Goal: Task Accomplishment & Management: Manage account settings

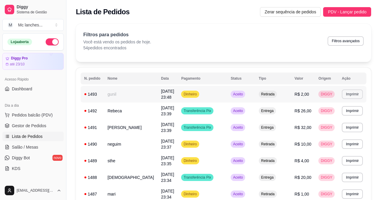
click at [347, 98] on button "Imprimir" at bounding box center [352, 93] width 21 height 9
click at [337, 117] on button "Balcão Principal" at bounding box center [336, 114] width 43 height 9
click at [47, 41] on button "button" at bounding box center [52, 41] width 13 height 7
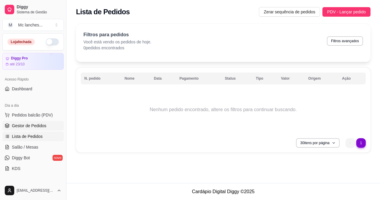
click at [24, 126] on span "Gestor de Pedidos" at bounding box center [29, 126] width 34 height 6
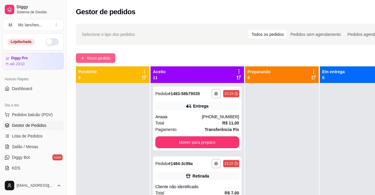
click at [91, 58] on span "Novo pedido" at bounding box center [98, 58] width 23 height 7
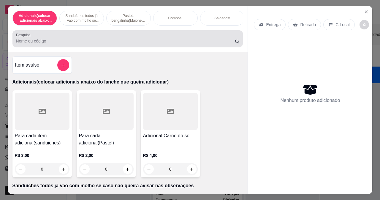
click at [55, 42] on input "Pesquisa" at bounding box center [125, 41] width 219 height 6
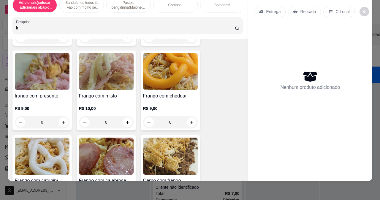
scroll to position [119, 0]
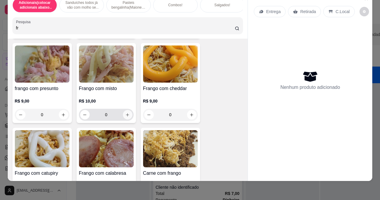
type input "fr"
click at [125, 114] on icon "increase-product-quantity" at bounding box center [127, 114] width 4 height 4
type input "1"
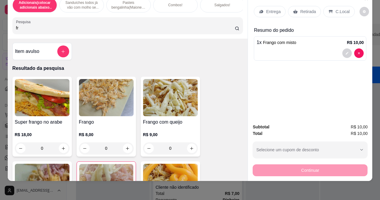
scroll to position [0, 0]
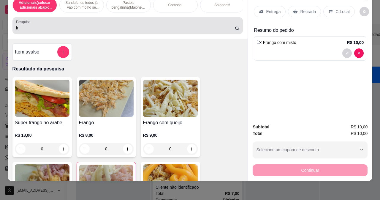
click at [25, 27] on input "fr" at bounding box center [125, 28] width 219 height 6
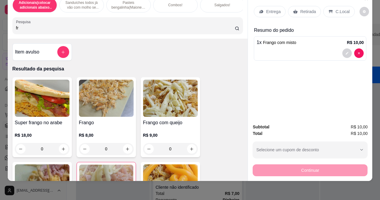
type input "f"
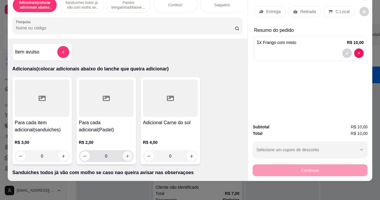
click at [125, 158] on icon "increase-product-quantity" at bounding box center [127, 156] width 4 height 4
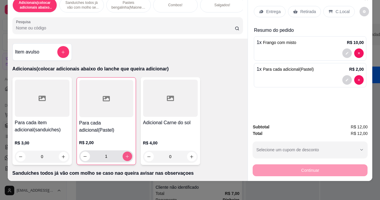
type input "1"
click at [345, 78] on icon "decrease-product-quantity" at bounding box center [347, 80] width 4 height 4
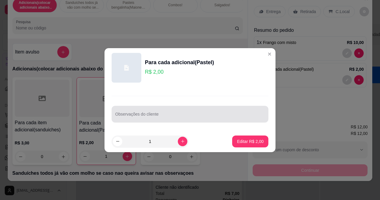
click at [185, 113] on input "Observações do cliente" at bounding box center [190, 116] width 150 height 6
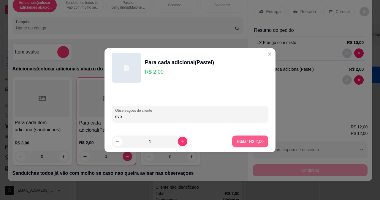
type input "ovo"
click at [243, 143] on p "Editar R$ 2,00" at bounding box center [250, 141] width 27 height 6
type input "0"
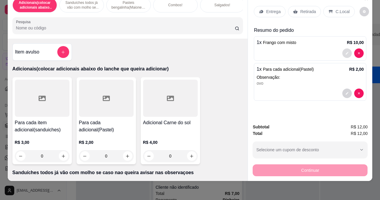
click at [345, 51] on icon "decrease-product-quantity" at bounding box center [347, 53] width 4 height 4
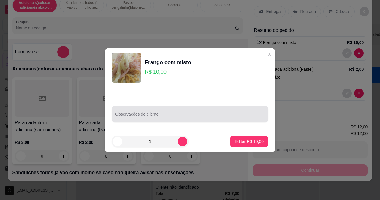
click at [160, 113] on input "Observações do cliente" at bounding box center [190, 116] width 150 height 6
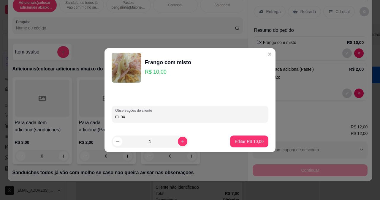
type input "milho"
click at [240, 142] on p "Editar R$ 10,00" at bounding box center [249, 141] width 29 height 6
type input "0"
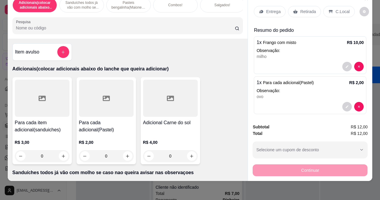
click at [28, 28] on input "Pesquisa" at bounding box center [125, 28] width 219 height 6
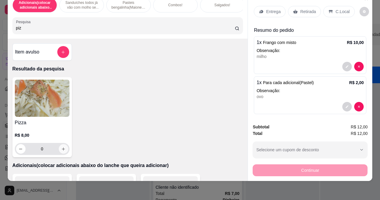
type input "piz"
click at [62, 150] on icon "increase-product-quantity" at bounding box center [63, 149] width 4 height 4
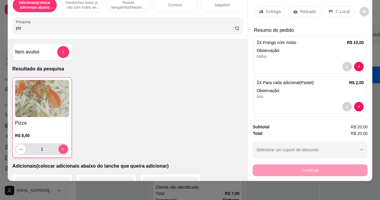
type input "1"
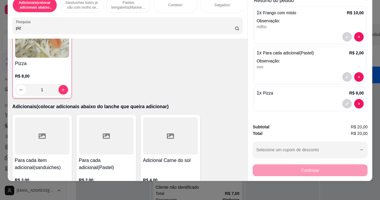
scroll to position [30, 0]
click at [345, 101] on icon "decrease-product-quantity" at bounding box center [347, 103] width 4 height 4
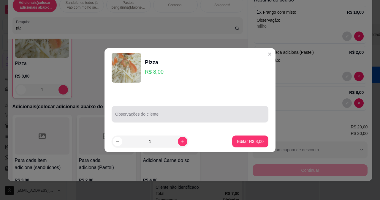
click at [144, 112] on div at bounding box center [190, 114] width 150 height 12
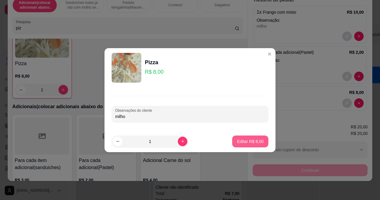
type input "milho"
click at [237, 141] on p "Editar R$ 8,00" at bounding box center [250, 141] width 27 height 6
type input "0"
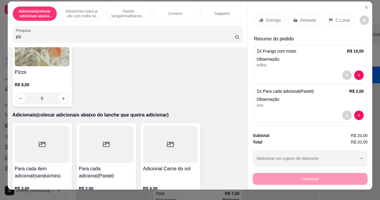
scroll to position [0, 0]
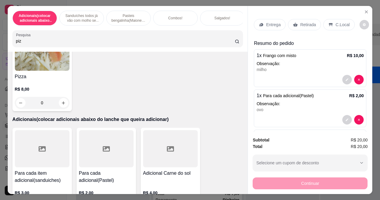
click at [269, 22] on p "Entrega" at bounding box center [273, 25] width 15 height 6
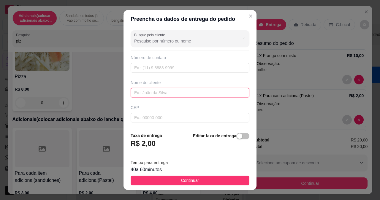
click at [149, 92] on input "text" at bounding box center [190, 92] width 119 height 9
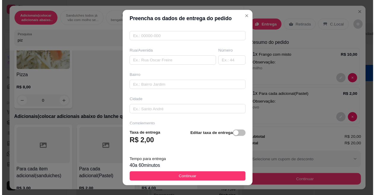
scroll to position [89, 0]
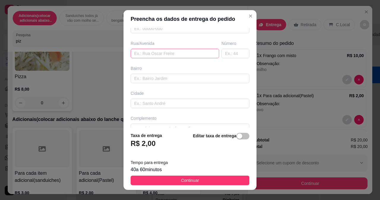
type input "mariane"
click at [150, 54] on input "text" at bounding box center [175, 53] width 88 height 9
type input "travessa taguari"
drag, startPoint x: 219, startPoint y: 49, endPoint x: 218, endPoint y: 53, distance: 4.0
click at [221, 53] on input "text" at bounding box center [235, 53] width 28 height 9
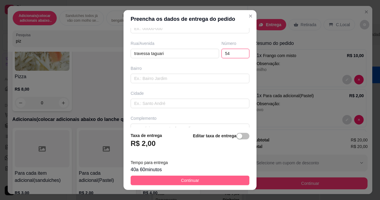
type input "54"
click at [192, 183] on span "Continuar" at bounding box center [190, 180] width 18 height 7
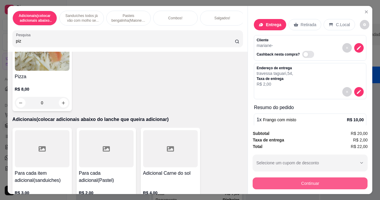
click at [315, 180] on button "Continuar" at bounding box center [310, 183] width 115 height 12
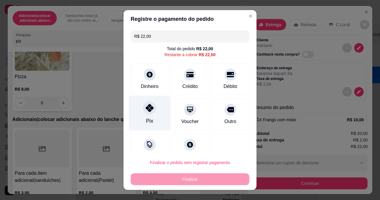
click at [152, 109] on div at bounding box center [149, 107] width 13 height 13
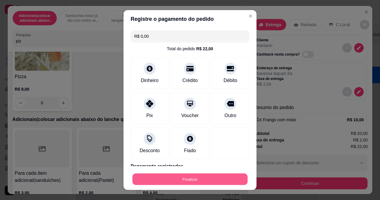
click at [178, 177] on button "Finalizar" at bounding box center [189, 179] width 115 height 12
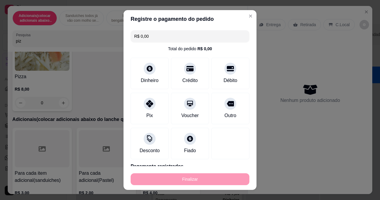
type input "-R$ 22,00"
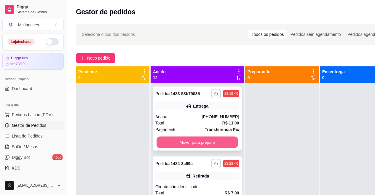
click at [183, 142] on button "Mover para preparo" at bounding box center [197, 143] width 81 height 12
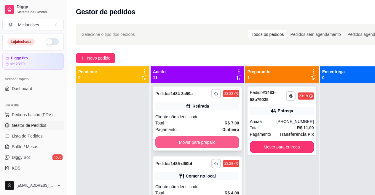
click at [183, 144] on button "Mover para preparo" at bounding box center [198, 143] width 84 height 12
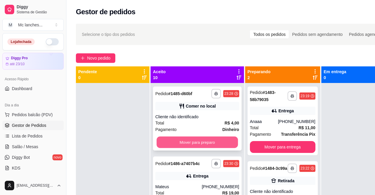
click at [181, 145] on button "Mover para preparo" at bounding box center [197, 143] width 81 height 12
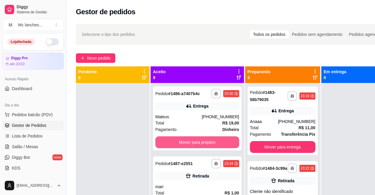
click at [181, 144] on button "Mover para preparo" at bounding box center [198, 143] width 84 height 12
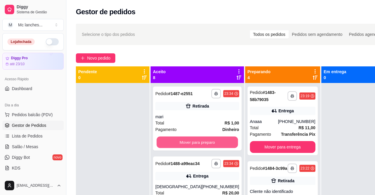
click at [181, 145] on button "Mover para preparo" at bounding box center [197, 143] width 81 height 12
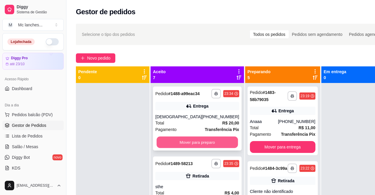
click at [180, 145] on button "Mover para preparo" at bounding box center [197, 143] width 81 height 12
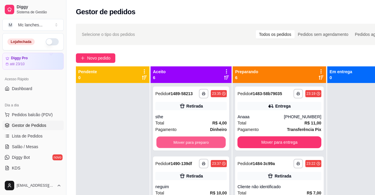
click at [180, 145] on button "Mover para preparo" at bounding box center [191, 143] width 69 height 12
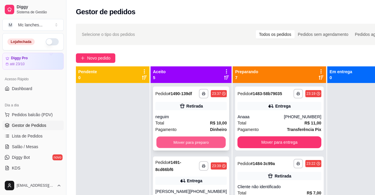
click at [180, 144] on button "Mover para preparo" at bounding box center [191, 143] width 69 height 12
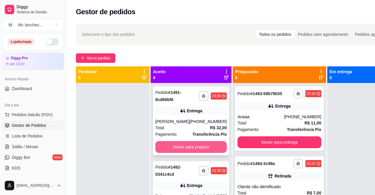
click at [179, 144] on button "Mover para preparo" at bounding box center [192, 147] width 72 height 12
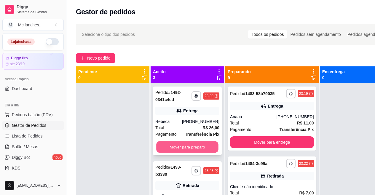
click at [174, 146] on button "Mover para preparo" at bounding box center [187, 148] width 62 height 12
click at [175, 145] on button "Mover para preparo" at bounding box center [188, 147] width 64 height 12
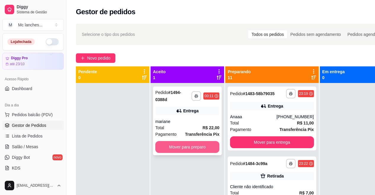
click at [170, 145] on button "Mover para preparo" at bounding box center [188, 147] width 64 height 12
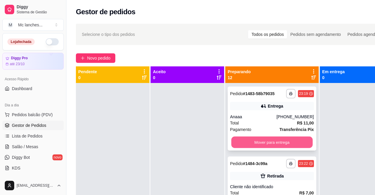
click at [272, 147] on button "Mover para entrega" at bounding box center [271, 143] width 81 height 12
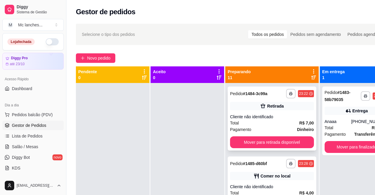
click at [268, 149] on div "**********" at bounding box center [272, 119] width 89 height 64
click at [257, 141] on button "Mover para retirada disponível" at bounding box center [272, 143] width 84 height 12
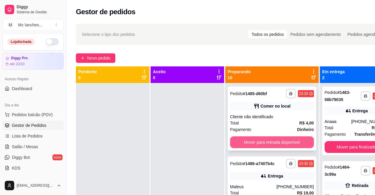
click at [255, 141] on button "Mover para retirada disponível" at bounding box center [272, 143] width 84 height 12
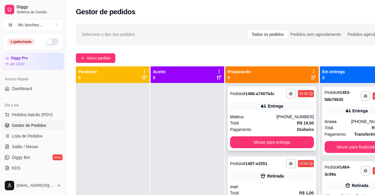
click at [254, 141] on div "**********" at bounding box center [272, 119] width 89 height 64
click at [253, 148] on button "Mover para entrega" at bounding box center [272, 143] width 84 height 12
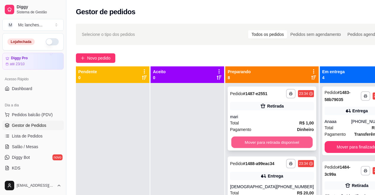
click at [254, 145] on button "Mover para retirada disponível" at bounding box center [271, 143] width 81 height 12
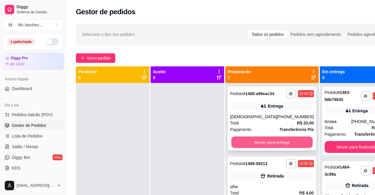
click at [254, 144] on button "Mover para entrega" at bounding box center [271, 143] width 81 height 12
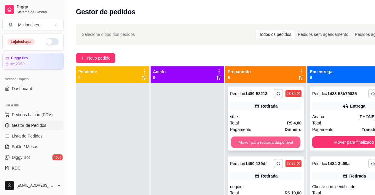
click at [253, 141] on button "Mover para retirada disponível" at bounding box center [265, 143] width 69 height 12
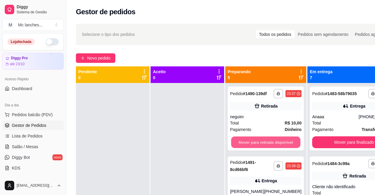
click at [253, 141] on button "Mover para retirada disponível" at bounding box center [265, 143] width 69 height 12
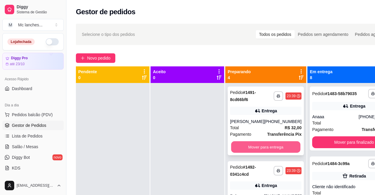
click at [251, 144] on button "Mover para entrega" at bounding box center [265, 148] width 69 height 12
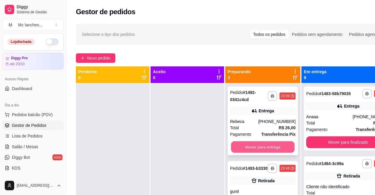
click at [254, 144] on button "Mover para entrega" at bounding box center [263, 148] width 64 height 12
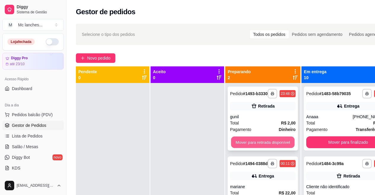
click at [253, 145] on button "Mover para retirada disponível" at bounding box center [263, 143] width 64 height 12
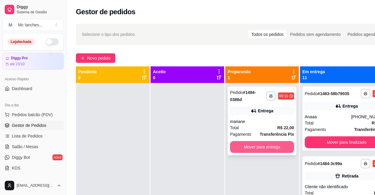
click at [253, 145] on button "Mover para entrega" at bounding box center [262, 147] width 64 height 12
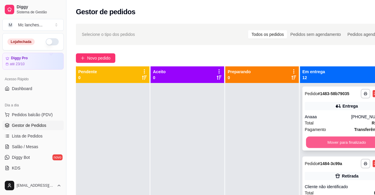
click at [340, 148] on button "Mover para finalizado" at bounding box center [346, 143] width 81 height 12
click at [339, 148] on button "Mover para finalizado" at bounding box center [347, 143] width 84 height 12
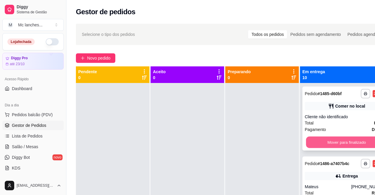
click at [338, 146] on button "Mover para finalizado" at bounding box center [346, 143] width 81 height 12
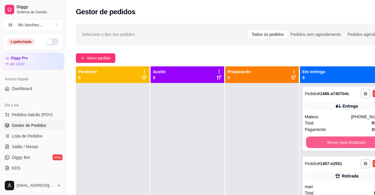
click at [338, 146] on button "Mover para finalizado" at bounding box center [346, 143] width 81 height 12
click at [333, 147] on button "Mover para finalizado" at bounding box center [346, 143] width 81 height 12
click at [334, 145] on button "Mover para finalizado" at bounding box center [347, 143] width 84 height 12
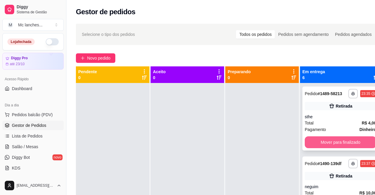
click at [334, 145] on button "Mover para finalizado" at bounding box center [341, 143] width 72 height 12
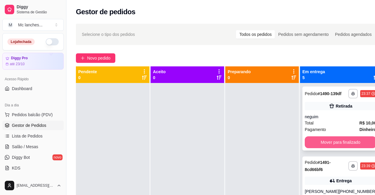
click at [333, 146] on button "Mover para finalizado" at bounding box center [341, 143] width 72 height 12
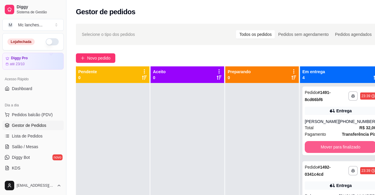
click at [331, 146] on button "Mover para finalizado" at bounding box center [341, 147] width 72 height 12
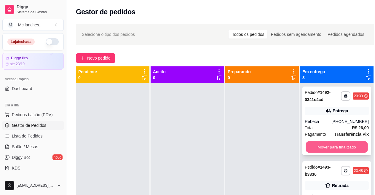
click at [331, 146] on button "Mover para finalizado" at bounding box center [337, 148] width 62 height 12
click at [331, 146] on button "Mover para finalizado" at bounding box center [337, 147] width 64 height 12
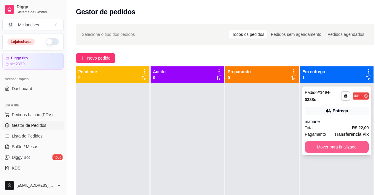
click at [329, 146] on button "Mover para finalizado" at bounding box center [337, 147] width 64 height 12
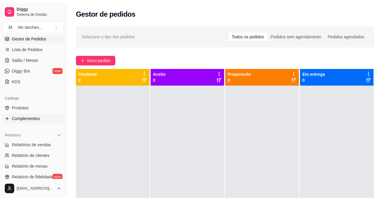
scroll to position [119, 0]
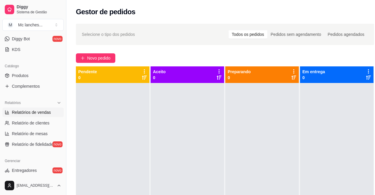
click at [26, 113] on span "Relatórios de vendas" at bounding box center [31, 113] width 39 height 6
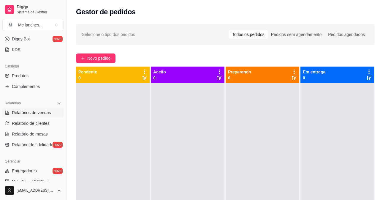
select select "ALL"
select select "0"
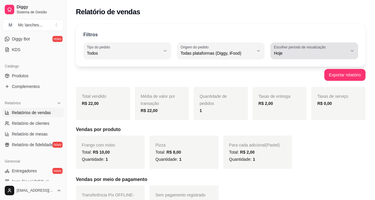
click at [352, 51] on icon "button" at bounding box center [352, 50] width 5 height 5
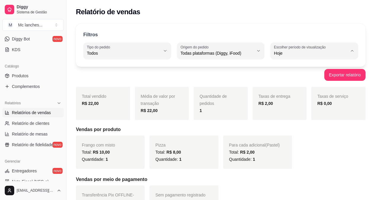
click at [295, 76] on span "Ontem" at bounding box center [311, 77] width 69 height 6
type input "1"
select select "1"
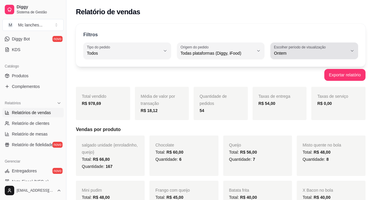
click at [355, 48] on button "Escolher período de visualização Ontem" at bounding box center [315, 50] width 88 height 17
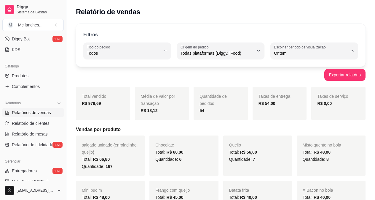
click at [285, 69] on span "Hoje" at bounding box center [311, 67] width 69 height 6
type input "0"
select select "0"
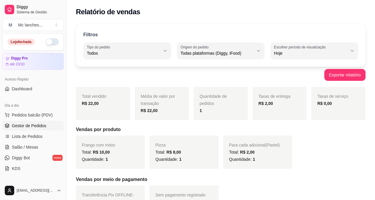
click at [29, 126] on span "Gestor de Pedidos" at bounding box center [29, 126] width 34 height 6
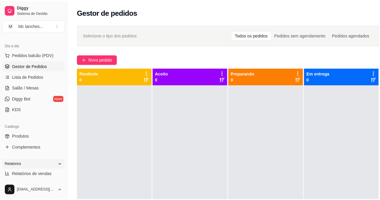
scroll to position [59, 0]
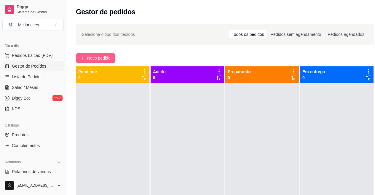
click at [100, 58] on span "Novo pedido" at bounding box center [98, 58] width 23 height 7
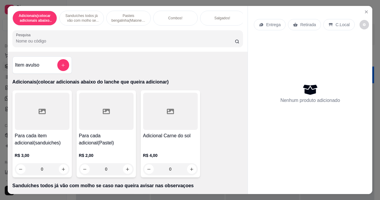
click at [35, 44] on input "Pesquisa" at bounding box center [125, 41] width 219 height 6
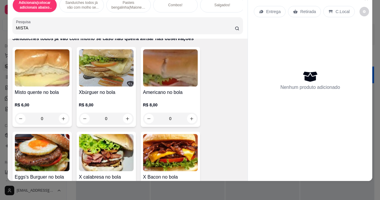
scroll to position [89, 0]
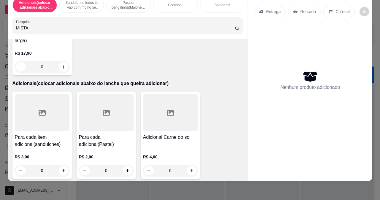
click at [37, 29] on input "MISTA" at bounding box center [125, 28] width 219 height 6
click at [36, 28] on input "MISTA" at bounding box center [125, 28] width 219 height 6
type input "M"
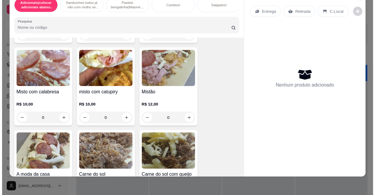
scroll to position [1421, 0]
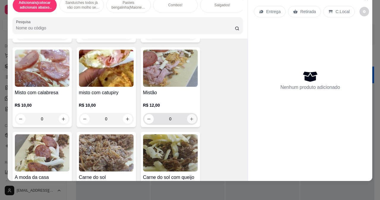
click at [189, 120] on icon "increase-product-quantity" at bounding box center [191, 119] width 4 height 4
type input "1"
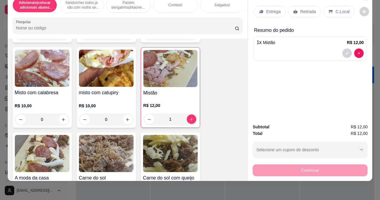
click at [300, 9] on p "Retirada" at bounding box center [308, 12] width 16 height 6
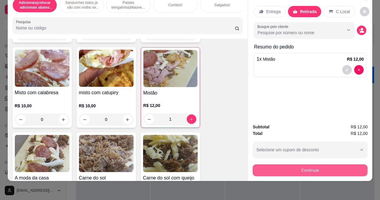
click at [306, 164] on button "Continuar" at bounding box center [310, 170] width 115 height 12
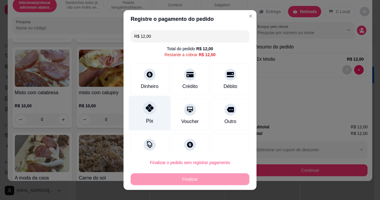
click at [146, 109] on icon at bounding box center [150, 108] width 8 height 8
type input "R$ 0,00"
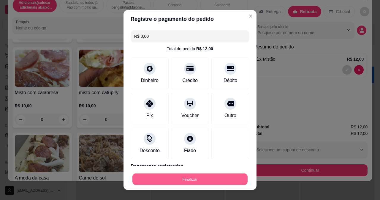
click at [192, 177] on button "Finalizar" at bounding box center [189, 179] width 115 height 12
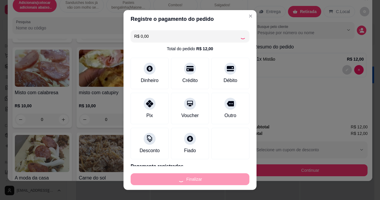
type input "0"
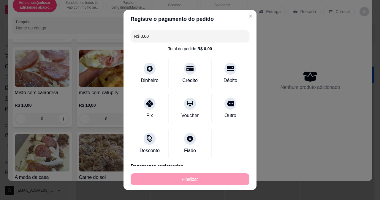
type input "-R$ 12,00"
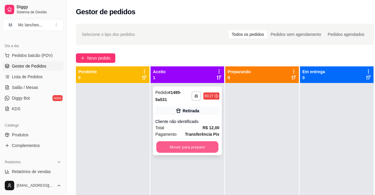
click at [194, 150] on button "Mover para preparo" at bounding box center [187, 148] width 62 height 12
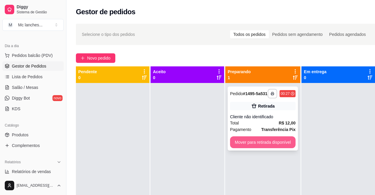
click at [236, 141] on button "Mover para retirada disponível" at bounding box center [263, 143] width 66 height 12
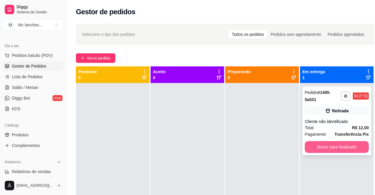
click at [311, 143] on button "Mover para finalizado" at bounding box center [337, 147] width 64 height 12
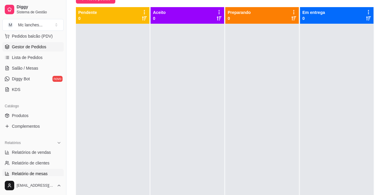
scroll to position [89, 0]
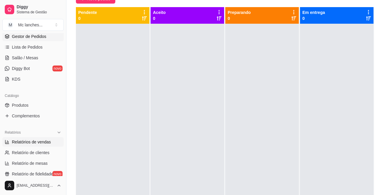
click at [41, 142] on span "Relatórios de vendas" at bounding box center [31, 142] width 39 height 6
select select "ALL"
select select "0"
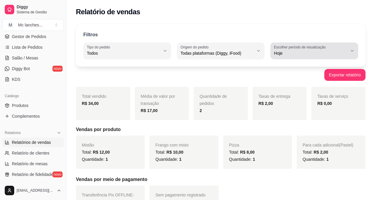
click at [353, 52] on icon "button" at bounding box center [352, 50] width 5 height 5
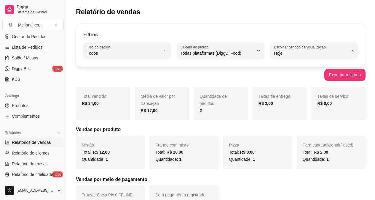
click at [287, 79] on span "Ontem" at bounding box center [311, 77] width 69 height 6
type input "1"
select select "1"
